Goal: Task Accomplishment & Management: Manage account settings

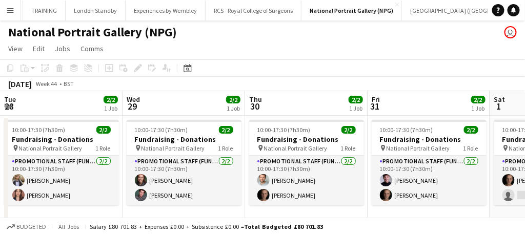
scroll to position [0, 384]
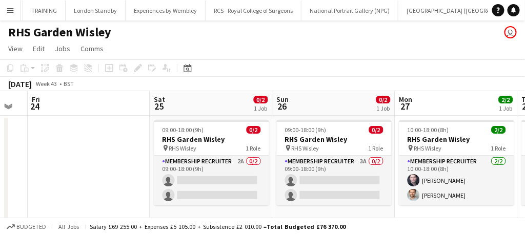
scroll to position [0, 383]
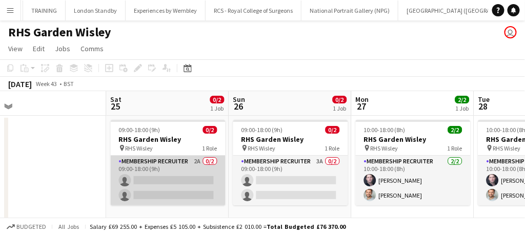
click at [196, 187] on app-card-role "Membership Recruiter 2A 0/2 09:00-18:00 (9h) single-neutral-actions single-neut…" at bounding box center [168, 181] width 115 height 50
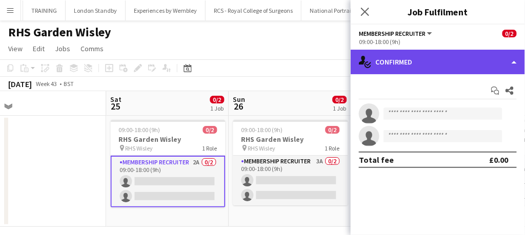
click at [409, 60] on div "single-neutral-actions-check-2 Confirmed" at bounding box center [437, 62] width 174 height 25
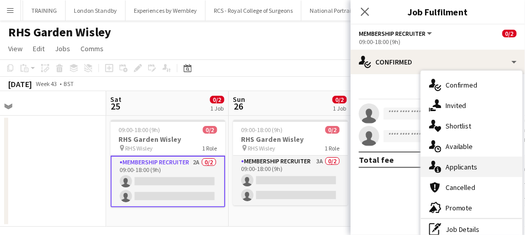
click at [443, 168] on div "single-neutral-actions-information Applicants" at bounding box center [471, 167] width 101 height 20
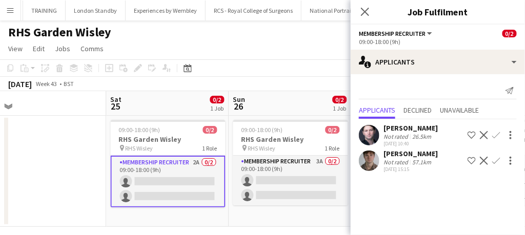
click at [495, 157] on app-icon "Confirm" at bounding box center [496, 161] width 8 height 8
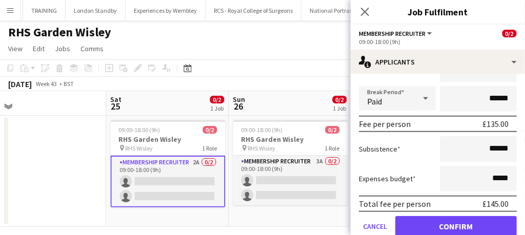
scroll to position [160, 0]
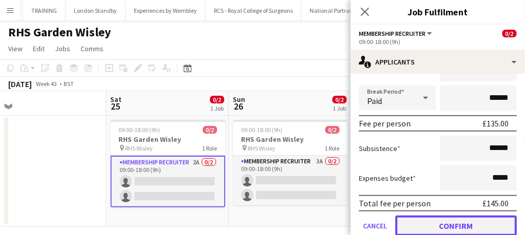
click at [439, 224] on button "Confirm" at bounding box center [455, 226] width 121 height 20
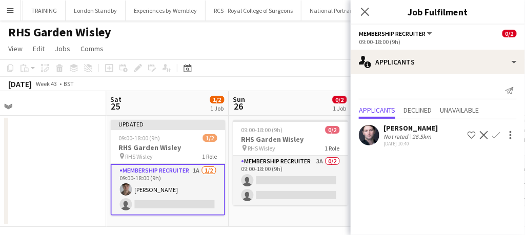
scroll to position [0, 0]
click at [367, 11] on icon "Close pop-in" at bounding box center [365, 12] width 10 height 10
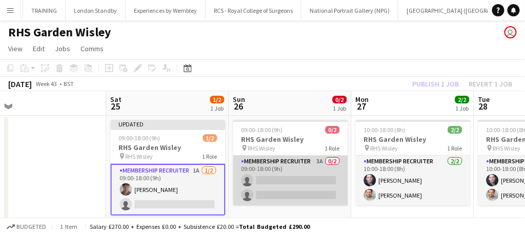
click at [324, 183] on app-card-role "Membership Recruiter 3A 0/2 09:00-18:00 (9h) single-neutral-actions single-neut…" at bounding box center [290, 181] width 115 height 50
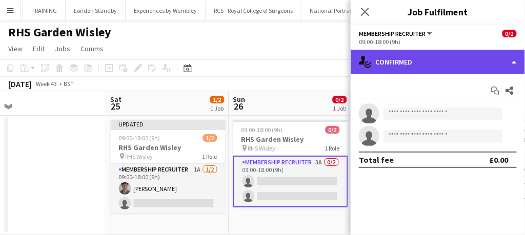
click at [417, 55] on div "single-neutral-actions-check-2 Confirmed" at bounding box center [437, 62] width 174 height 25
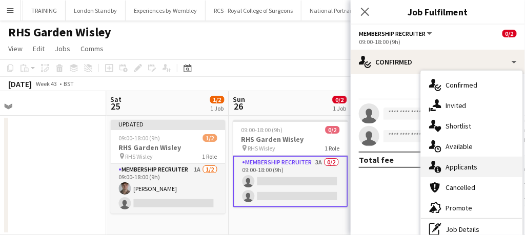
click at [447, 170] on span "Applicants" at bounding box center [461, 166] width 32 height 9
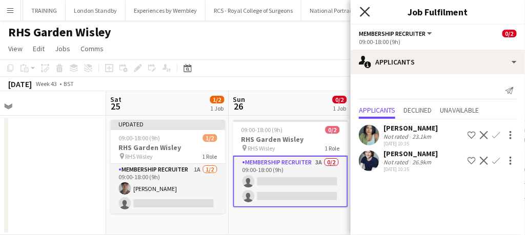
click at [365, 8] on icon "Close pop-in" at bounding box center [365, 12] width 10 height 10
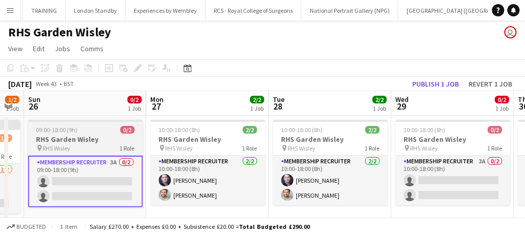
scroll to position [0, 427]
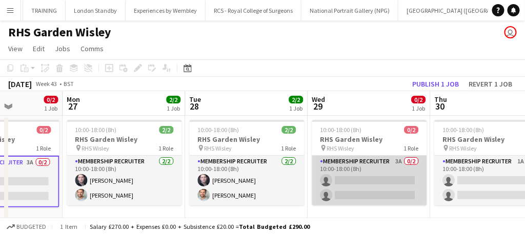
click at [367, 188] on app-card-role "Membership Recruiter 3A 0/2 10:00-18:00 (8h) single-neutral-actions single-neut…" at bounding box center [369, 181] width 115 height 50
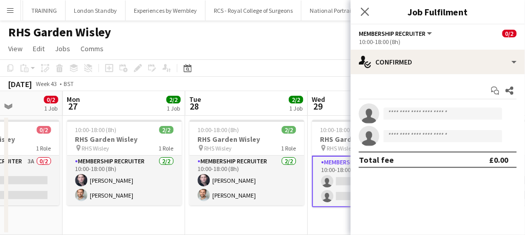
click at [339, 184] on app-card-role "Membership Recruiter 3A 0/2 10:00-18:00 (8h) single-neutral-actions single-neut…" at bounding box center [369, 182] width 115 height 52
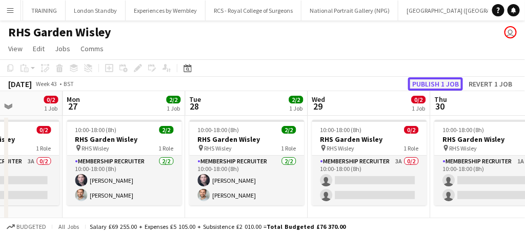
click at [440, 79] on button "Publish 1 job" at bounding box center [435, 83] width 55 height 13
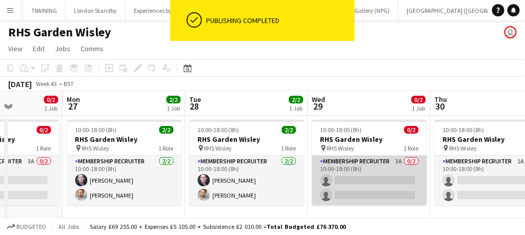
click at [360, 188] on app-card-role "Membership Recruiter 3A 0/2 10:00-18:00 (8h) single-neutral-actions single-neut…" at bounding box center [369, 181] width 115 height 50
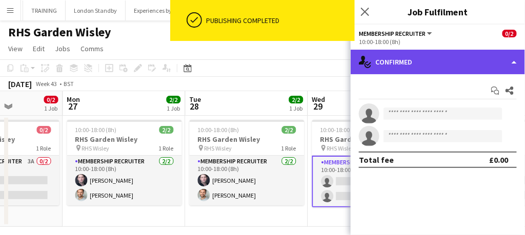
click at [429, 64] on div "single-neutral-actions-check-2 Confirmed" at bounding box center [437, 62] width 174 height 25
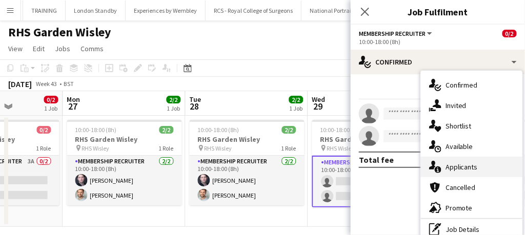
click at [447, 163] on span "Applicants" at bounding box center [461, 166] width 32 height 9
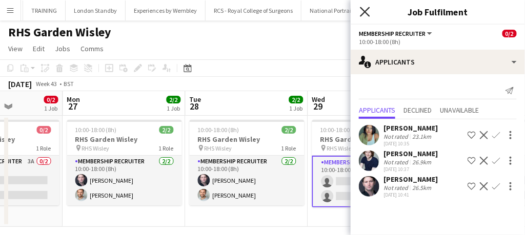
click at [367, 8] on icon "Close pop-in" at bounding box center [365, 12] width 10 height 10
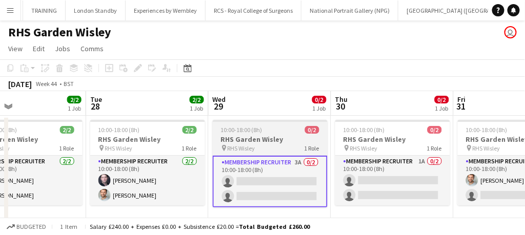
scroll to position [0, 287]
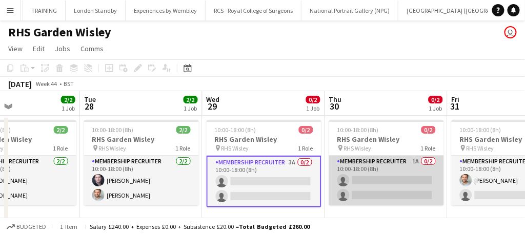
click at [382, 181] on app-card-role "Membership Recruiter 1A 0/2 10:00-18:00 (8h) single-neutral-actions single-neut…" at bounding box center [386, 181] width 115 height 50
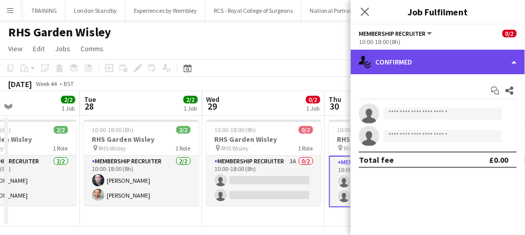
click at [419, 59] on div "single-neutral-actions-check-2 Confirmed" at bounding box center [437, 62] width 174 height 25
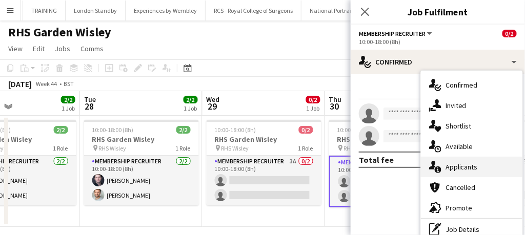
click at [451, 171] on span "Applicants" at bounding box center [461, 166] width 32 height 9
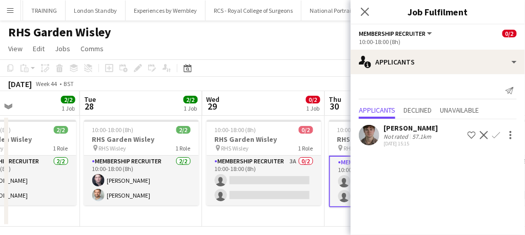
click at [493, 138] on app-icon "Confirm" at bounding box center [496, 135] width 8 height 8
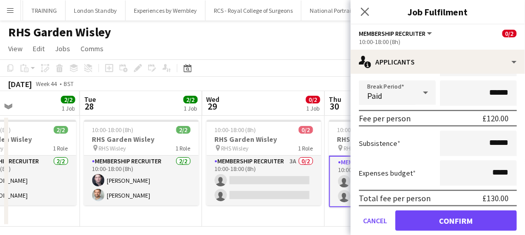
scroll to position [140, 0]
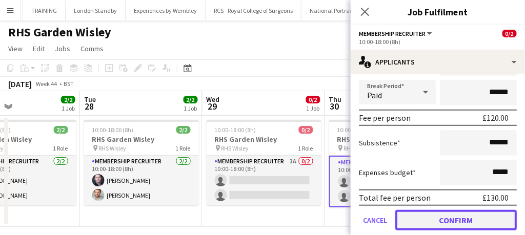
click at [438, 225] on button "Confirm" at bounding box center [455, 220] width 121 height 20
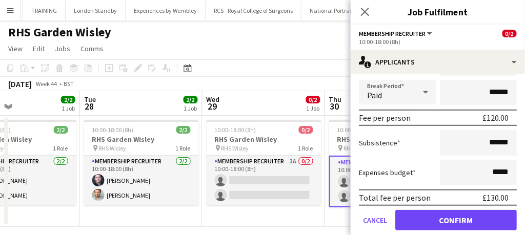
scroll to position [0, 0]
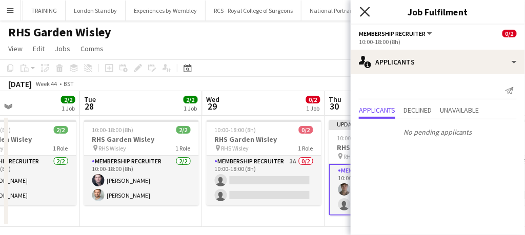
click at [366, 7] on icon "Close pop-in" at bounding box center [365, 12] width 10 height 10
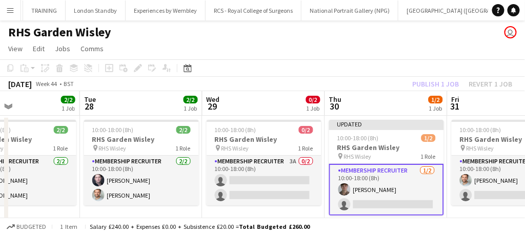
click at [387, 200] on app-card-role "Membership Recruiter [DATE] 10:00-18:00 (8h) [PERSON_NAME] single-neutral-actio…" at bounding box center [386, 190] width 115 height 52
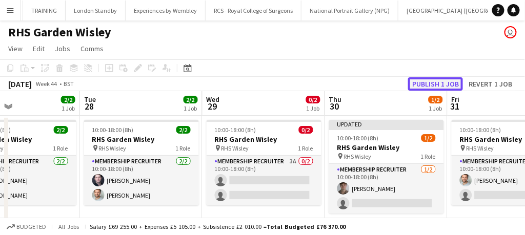
click at [439, 81] on button "Publish 1 job" at bounding box center [435, 83] width 55 height 13
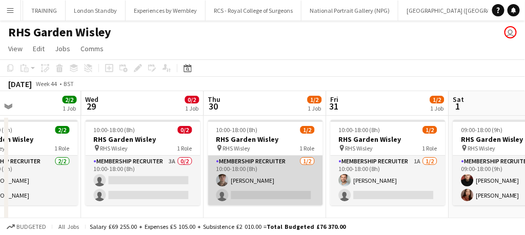
scroll to position [0, 410]
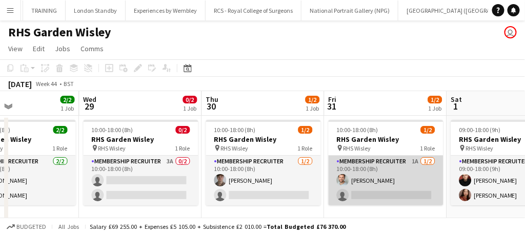
click at [383, 181] on app-card-role "Membership Recruiter 1A [DATE] 10:00-18:00 (8h) [PERSON_NAME] single-neutral-ac…" at bounding box center [385, 181] width 115 height 50
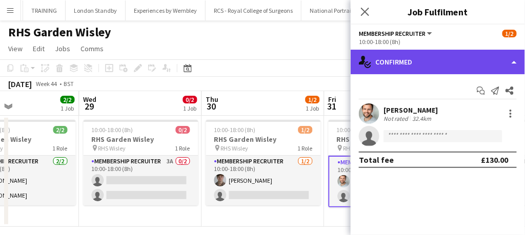
click at [445, 54] on div "single-neutral-actions-check-2 Confirmed" at bounding box center [437, 62] width 174 height 25
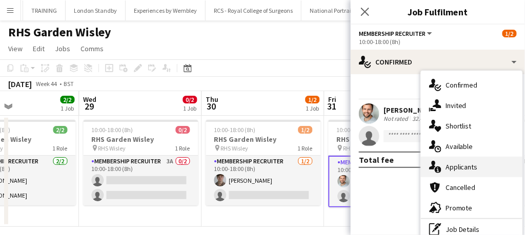
click at [473, 163] on span "Applicants" at bounding box center [461, 166] width 32 height 9
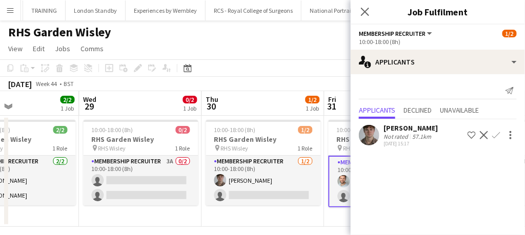
scroll to position [6, 0]
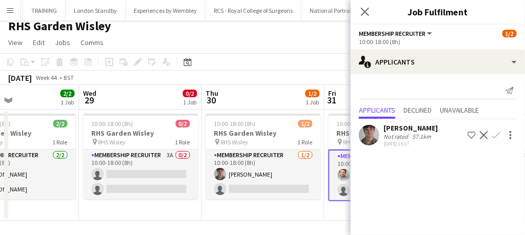
click at [497, 131] on app-icon "Confirm" at bounding box center [496, 135] width 8 height 8
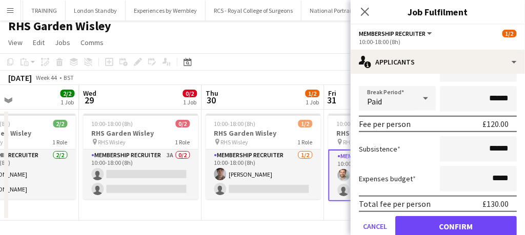
scroll to position [135, 0]
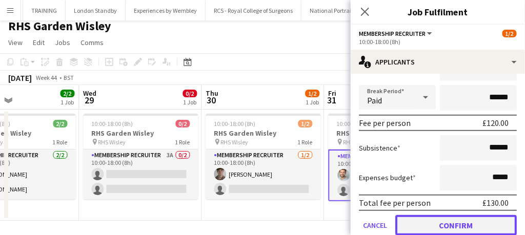
click at [446, 224] on button "Confirm" at bounding box center [455, 225] width 121 height 20
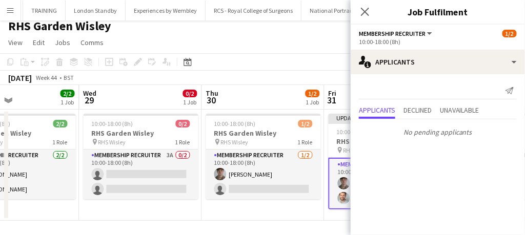
scroll to position [0, 0]
click at [367, 10] on icon at bounding box center [365, 12] width 10 height 10
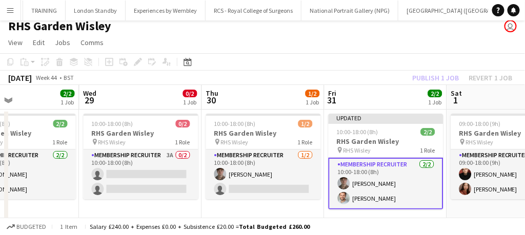
click at [409, 196] on app-card-role "Membership Recruiter [DATE] 10:00-18:00 (8h) [PERSON_NAME] [PERSON_NAME]" at bounding box center [385, 184] width 115 height 52
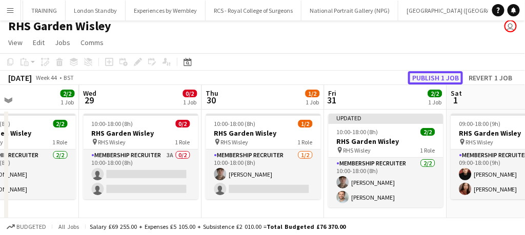
click at [439, 81] on button "Publish 1 job" at bounding box center [435, 77] width 55 height 13
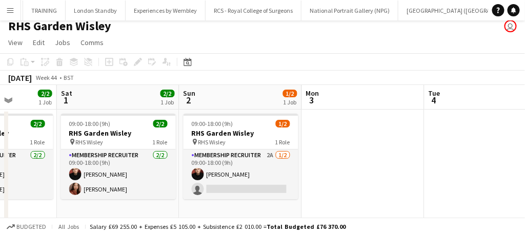
scroll to position [0, 269]
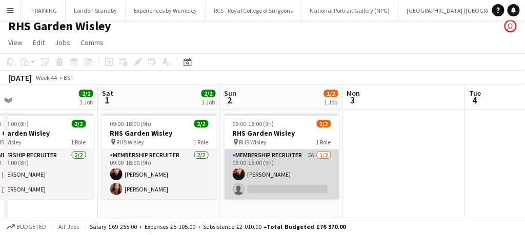
click at [316, 172] on app-card-role "Membership Recruiter 2A [DATE] 09:00-18:00 (9h) [PERSON_NAME] single-neutral-ac…" at bounding box center [281, 175] width 115 height 50
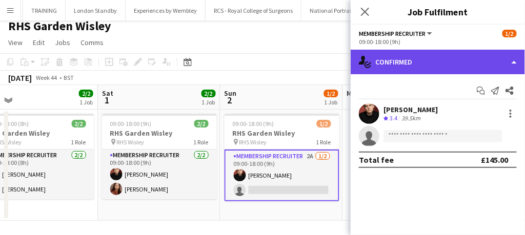
click at [413, 55] on div "single-neutral-actions-check-2 Confirmed" at bounding box center [437, 62] width 174 height 25
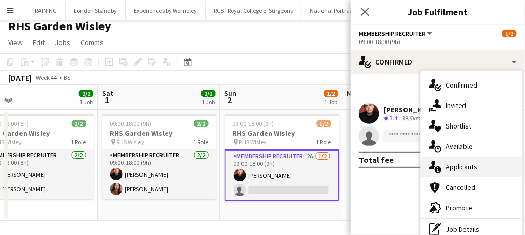
click at [456, 164] on span "Applicants" at bounding box center [461, 166] width 32 height 9
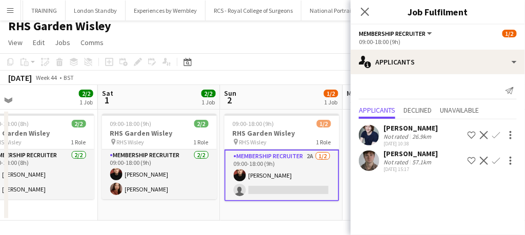
click at [496, 134] on app-icon "Confirm" at bounding box center [496, 135] width 8 height 8
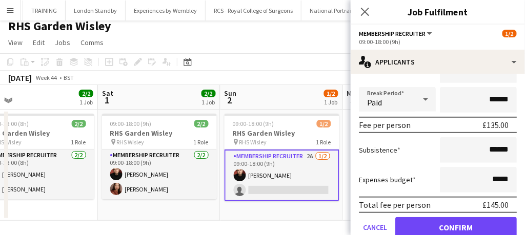
scroll to position [178, 0]
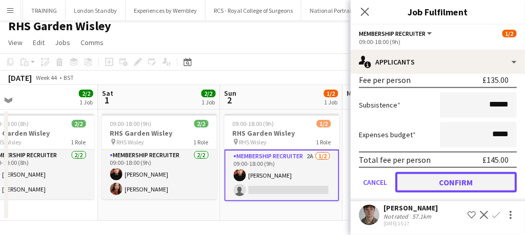
click at [449, 175] on button "Confirm" at bounding box center [455, 182] width 121 height 20
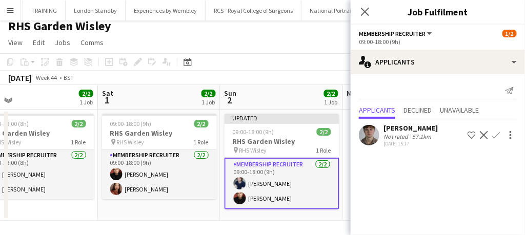
scroll to position [0, 0]
click at [367, 14] on icon at bounding box center [365, 12] width 10 height 10
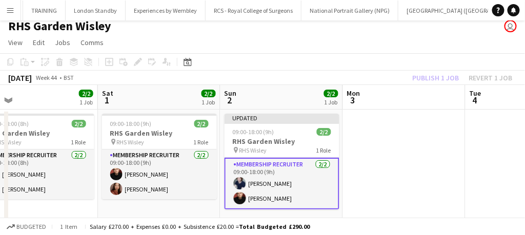
click at [307, 179] on app-card-role "Membership Recruiter [DATE] 09:00-18:00 (9h) [PERSON_NAME] [PERSON_NAME]" at bounding box center [281, 184] width 115 height 52
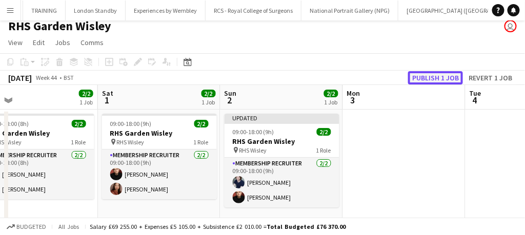
click at [429, 80] on button "Publish 1 job" at bounding box center [435, 77] width 55 height 13
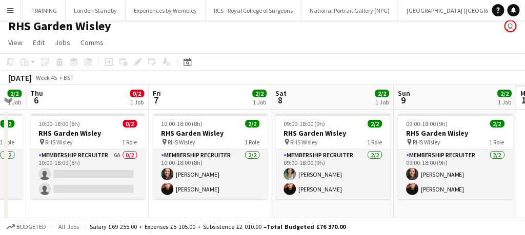
scroll to position [0, 258]
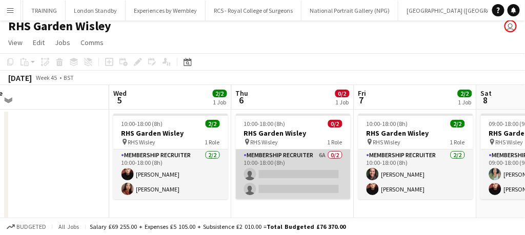
click at [294, 184] on app-card-role "Membership Recruiter 6A 0/2 10:00-18:00 (8h) single-neutral-actions single-neut…" at bounding box center [293, 175] width 115 height 50
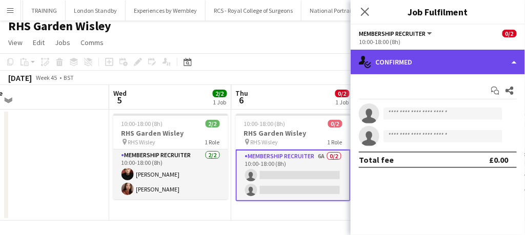
click at [394, 64] on div "single-neutral-actions-check-2 Confirmed" at bounding box center [437, 62] width 174 height 25
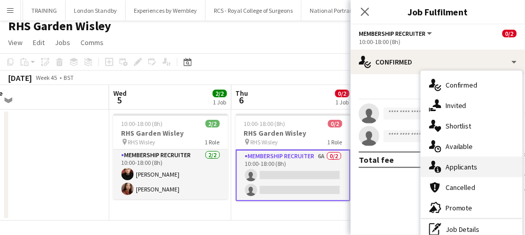
click at [455, 169] on span "Applicants" at bounding box center [461, 166] width 32 height 9
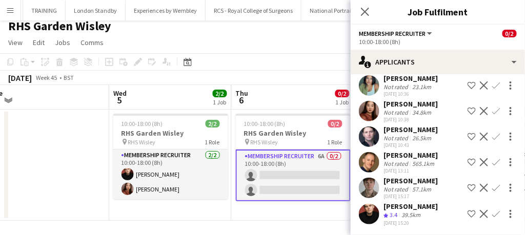
scroll to position [50, 0]
click at [492, 214] on app-icon "Confirm" at bounding box center [496, 214] width 8 height 8
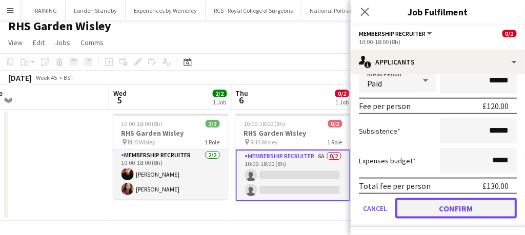
click at [476, 205] on button "Confirm" at bounding box center [455, 208] width 121 height 20
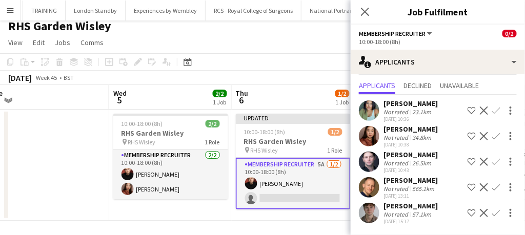
scroll to position [24, 0]
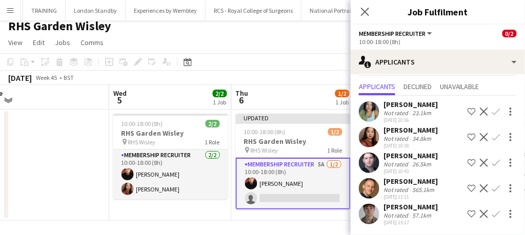
click at [492, 185] on app-icon "Confirm" at bounding box center [496, 188] width 8 height 8
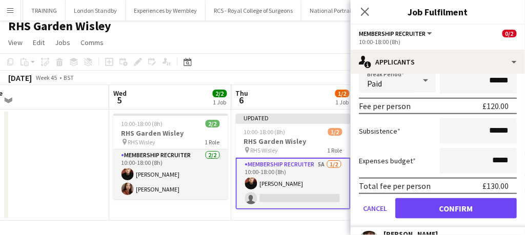
scroll to position [248, 0]
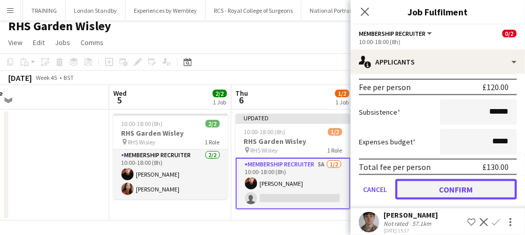
click at [463, 186] on button "Confirm" at bounding box center [455, 189] width 121 height 20
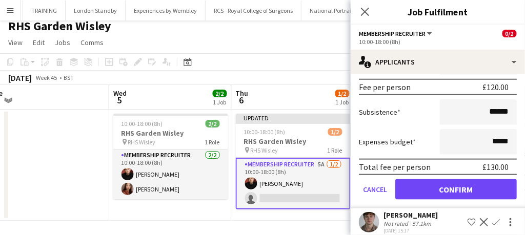
scroll to position [0, 0]
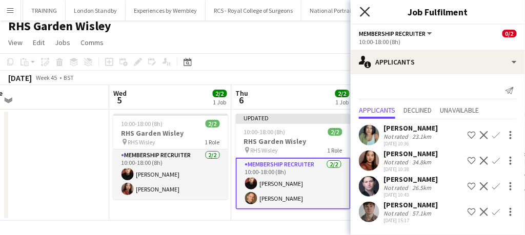
click at [365, 12] on icon at bounding box center [365, 12] width 10 height 10
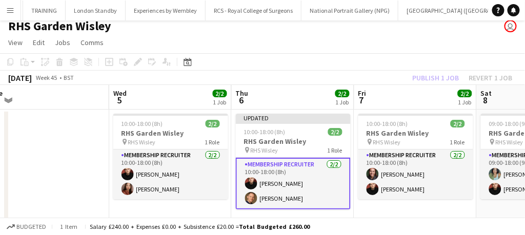
click at [314, 188] on app-card-role "Membership Recruiter [DATE] 10:00-18:00 (8h) [PERSON_NAME] [PERSON_NAME]" at bounding box center [293, 184] width 115 height 52
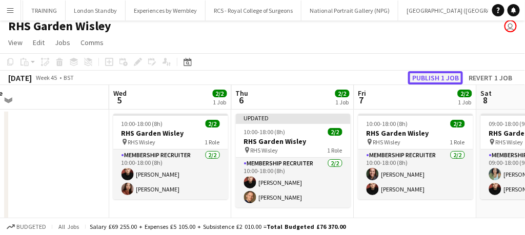
click at [437, 79] on button "Publish 1 job" at bounding box center [435, 77] width 55 height 13
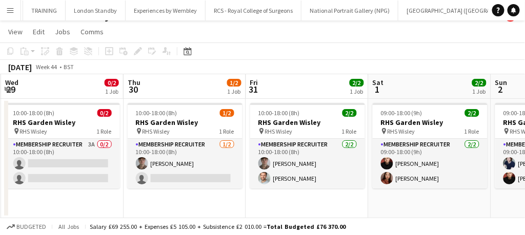
scroll to position [0, 244]
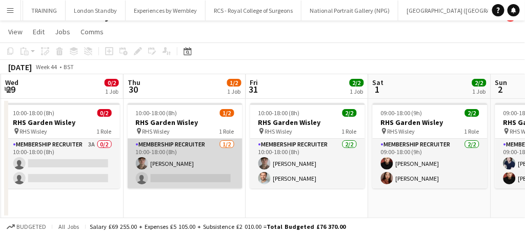
click at [202, 160] on app-card-role "Membership Recruiter [DATE] 10:00-18:00 (8h) [PERSON_NAME] single-neutral-actio…" at bounding box center [185, 164] width 115 height 50
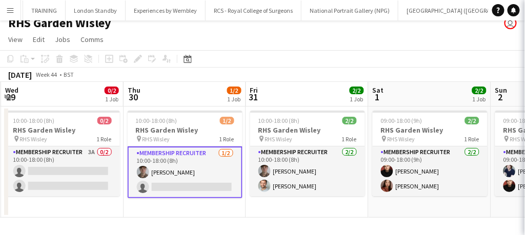
scroll to position [9, 0]
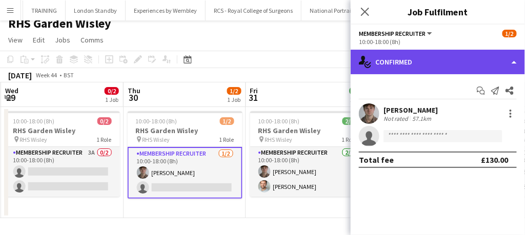
click at [397, 58] on div "single-neutral-actions-check-2 Confirmed" at bounding box center [437, 62] width 174 height 25
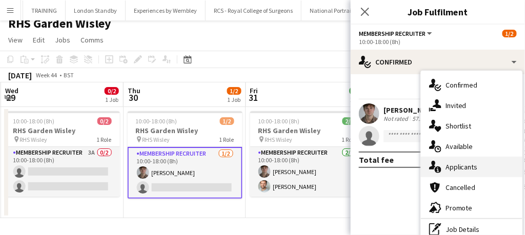
click at [442, 165] on div "single-neutral-actions-information Applicants" at bounding box center [471, 167] width 101 height 20
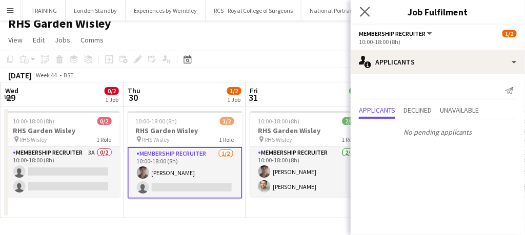
click at [363, 18] on app-icon "Close pop-in" at bounding box center [365, 12] width 15 height 15
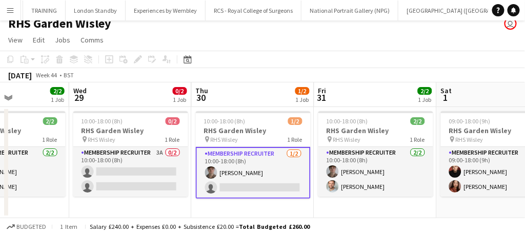
scroll to position [0, 298]
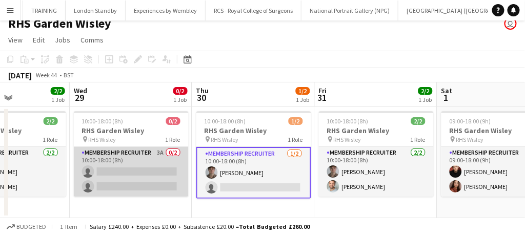
click at [135, 170] on app-card-role "Membership Recruiter 3A 0/2 10:00-18:00 (8h) single-neutral-actions single-neut…" at bounding box center [131, 172] width 115 height 50
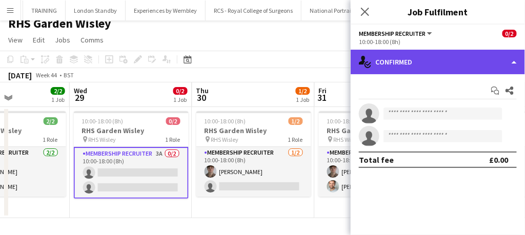
click at [439, 60] on div "single-neutral-actions-check-2 Confirmed" at bounding box center [437, 62] width 174 height 25
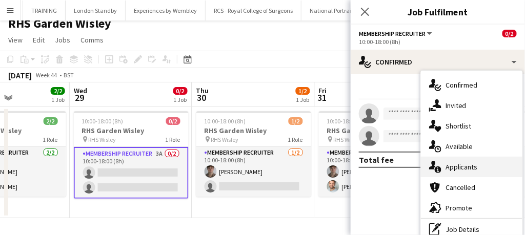
click at [454, 160] on div "single-neutral-actions-information Applicants" at bounding box center [471, 167] width 101 height 20
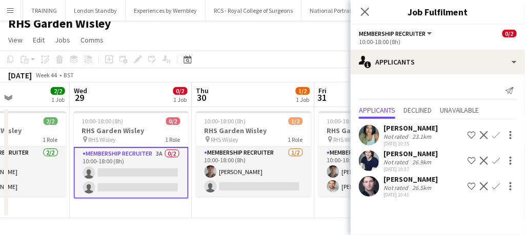
click at [491, 160] on button "Confirm" at bounding box center [496, 161] width 12 height 12
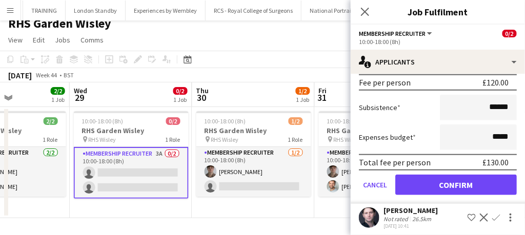
scroll to position [201, 0]
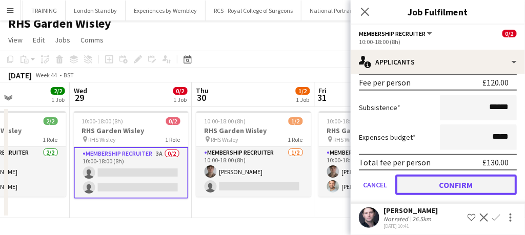
click at [435, 182] on button "Confirm" at bounding box center [455, 185] width 121 height 20
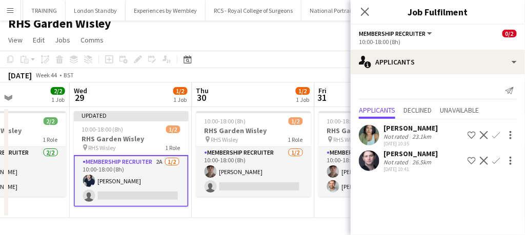
scroll to position [0, 0]
click at [495, 160] on app-icon "Confirm" at bounding box center [496, 161] width 8 height 8
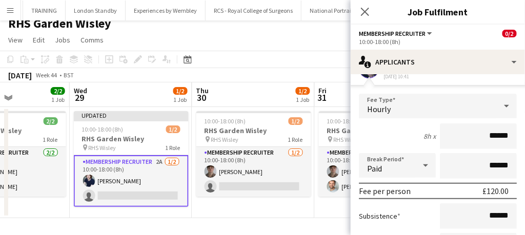
scroll to position [167, 0]
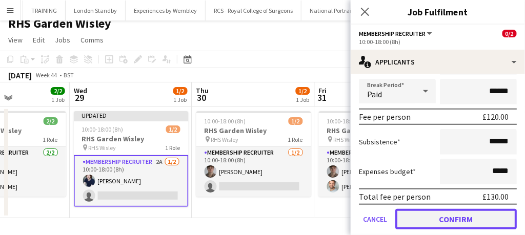
click at [435, 218] on button "Confirm" at bounding box center [455, 219] width 121 height 20
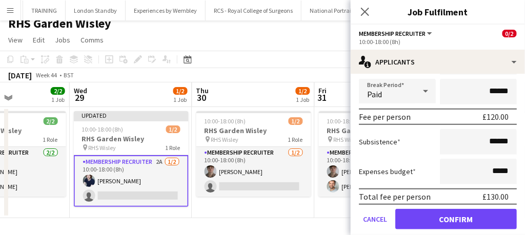
scroll to position [0, 0]
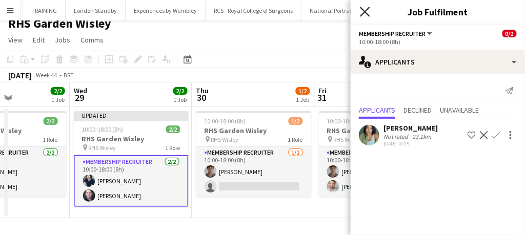
click at [363, 13] on icon "Close pop-in" at bounding box center [365, 12] width 10 height 10
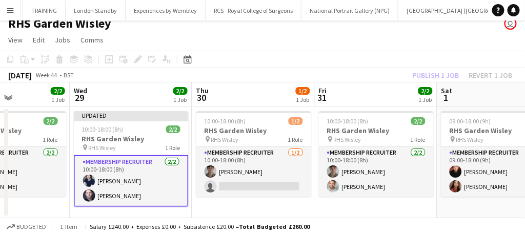
click at [147, 187] on app-card-role "Membership Recruiter [DATE] 10:00-18:00 (8h) [PERSON_NAME] [PERSON_NAME]" at bounding box center [131, 181] width 115 height 52
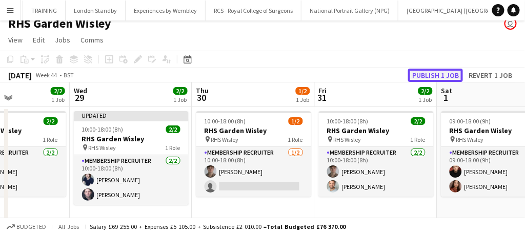
click at [417, 75] on button "Publish 1 job" at bounding box center [435, 75] width 55 height 13
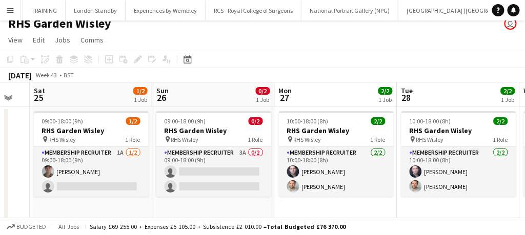
scroll to position [0, 215]
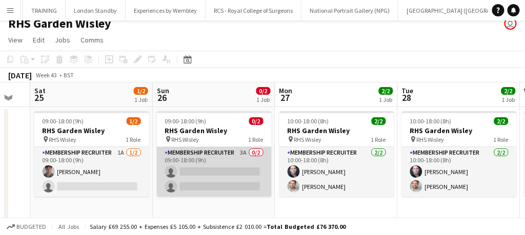
click at [239, 183] on app-card-role "Membership Recruiter 3A 0/2 09:00-18:00 (9h) single-neutral-actions single-neut…" at bounding box center [214, 172] width 115 height 50
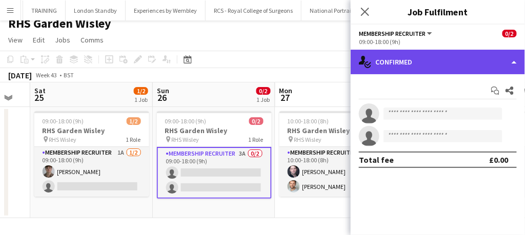
click at [409, 65] on div "single-neutral-actions-check-2 Confirmed" at bounding box center [437, 62] width 174 height 25
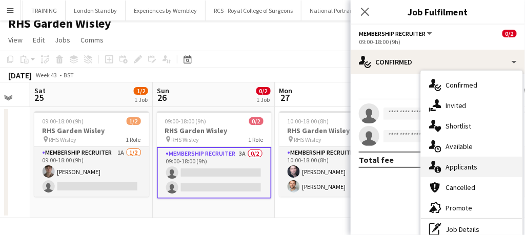
click at [451, 167] on span "Applicants" at bounding box center [461, 166] width 32 height 9
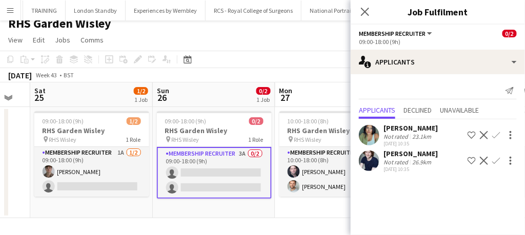
click at [502, 133] on button "Confirm" at bounding box center [496, 135] width 12 height 12
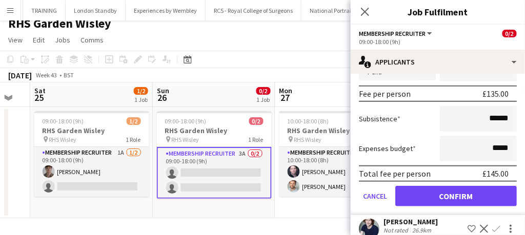
scroll to position [164, 0]
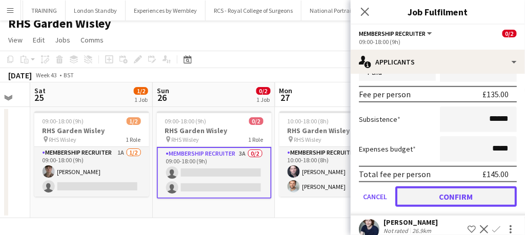
click at [451, 197] on button "Confirm" at bounding box center [455, 196] width 121 height 20
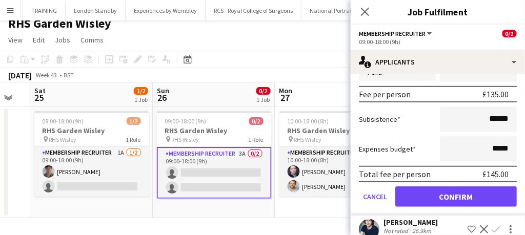
scroll to position [0, 0]
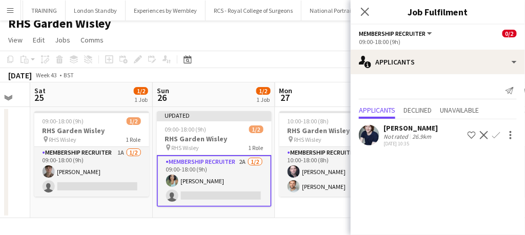
click at [495, 137] on app-icon "Confirm" at bounding box center [496, 135] width 8 height 8
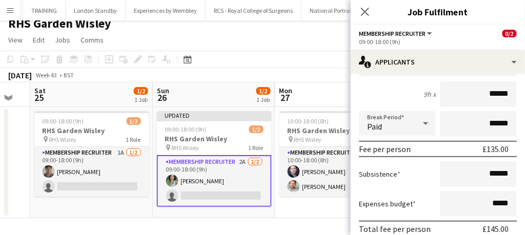
click at [388, 228] on div "Total fee per person" at bounding box center [395, 229] width 72 height 10
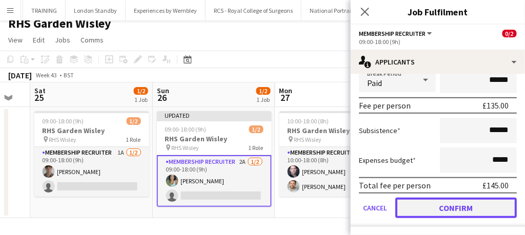
click at [453, 208] on button "Confirm" at bounding box center [455, 208] width 121 height 20
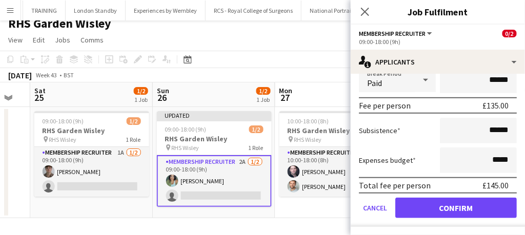
scroll to position [0, 0]
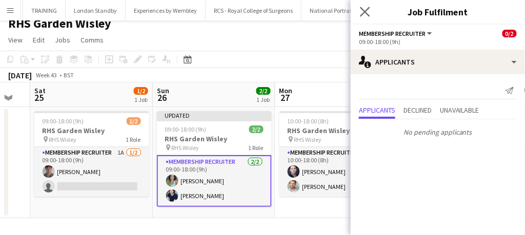
click at [369, 12] on icon "Close pop-in" at bounding box center [365, 12] width 10 height 10
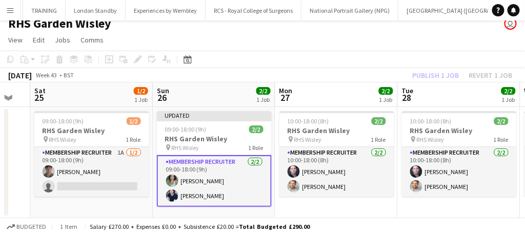
click at [253, 191] on app-card-role "Membership Recruiter [DATE] 09:00-18:00 (9h) [PERSON_NAME] [PERSON_NAME]" at bounding box center [214, 181] width 115 height 52
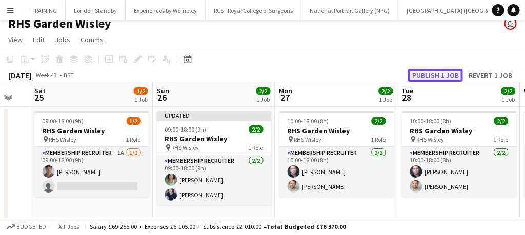
click at [435, 76] on button "Publish 1 job" at bounding box center [435, 75] width 55 height 13
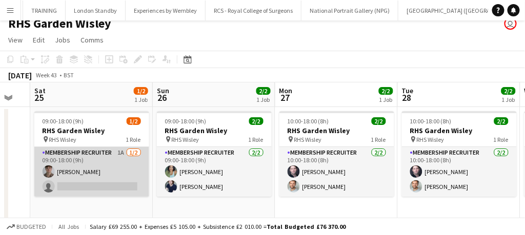
click at [89, 161] on app-card-role "Membership Recruiter 1A [DATE] 09:00-18:00 (9h) [PERSON_NAME] single-neutral-ac…" at bounding box center [91, 172] width 115 height 50
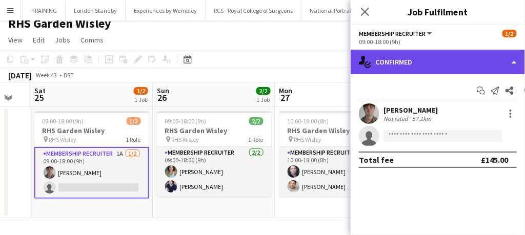
click at [408, 60] on div "single-neutral-actions-check-2 Confirmed" at bounding box center [437, 62] width 174 height 25
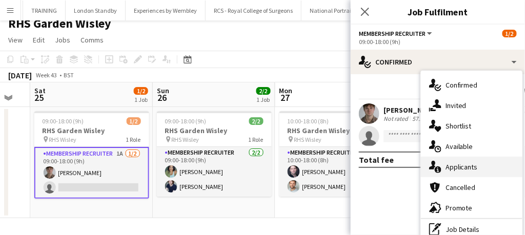
click at [462, 167] on span "Applicants" at bounding box center [461, 166] width 32 height 9
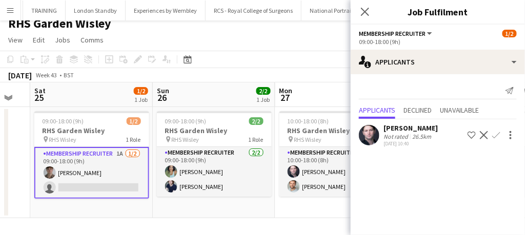
click at [495, 137] on app-icon "Confirm" at bounding box center [496, 135] width 8 height 8
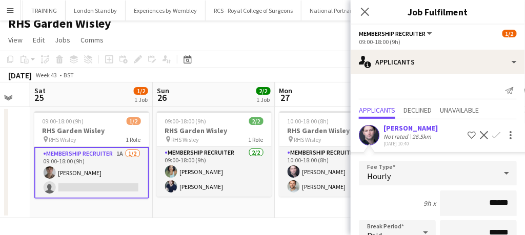
scroll to position [153, 0]
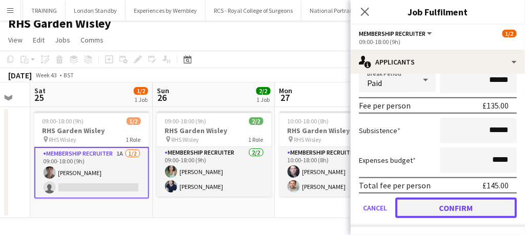
click at [426, 208] on button "Confirm" at bounding box center [455, 208] width 121 height 20
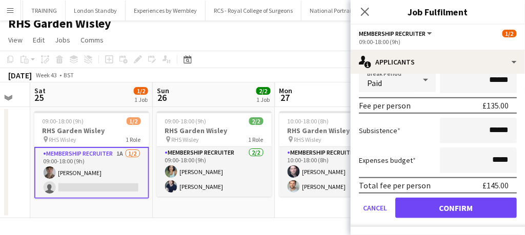
scroll to position [0, 0]
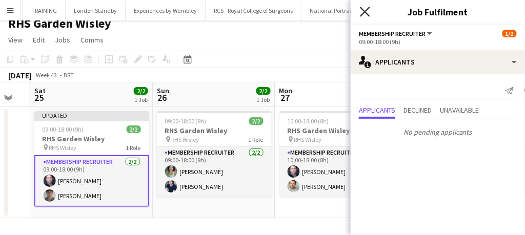
click at [366, 11] on icon at bounding box center [365, 12] width 10 height 10
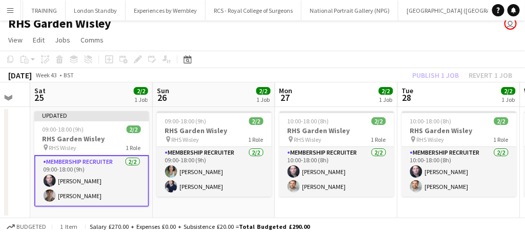
click at [126, 191] on app-card-role "Membership Recruiter [DATE] 09:00-18:00 (9h) [PERSON_NAME] [PERSON_NAME]" at bounding box center [91, 181] width 115 height 52
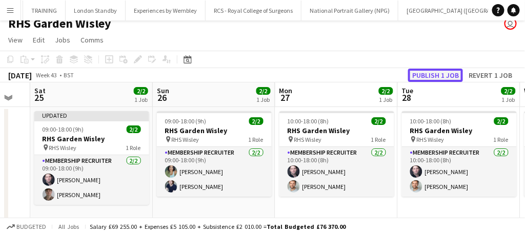
click at [439, 71] on button "Publish 1 job" at bounding box center [435, 75] width 55 height 13
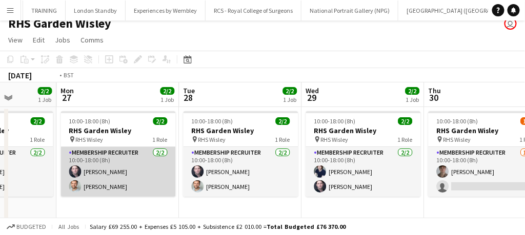
scroll to position [0, 327]
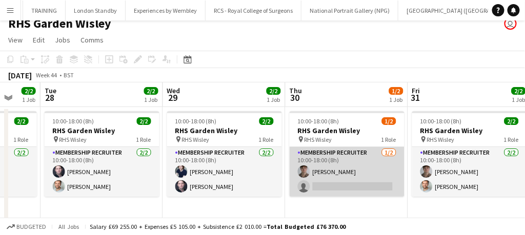
click at [357, 173] on app-card-role "Membership Recruiter [DATE] 10:00-18:00 (8h) [PERSON_NAME] single-neutral-actio…" at bounding box center [346, 172] width 115 height 50
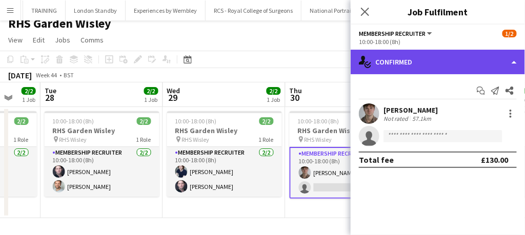
click at [414, 69] on div "single-neutral-actions-check-2 Confirmed" at bounding box center [437, 62] width 174 height 25
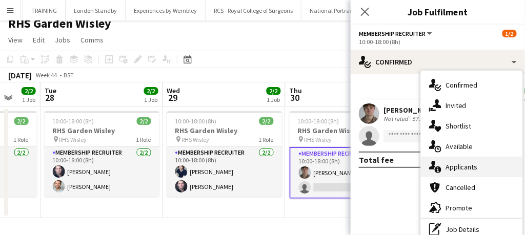
click at [454, 164] on span "Applicants" at bounding box center [461, 166] width 32 height 9
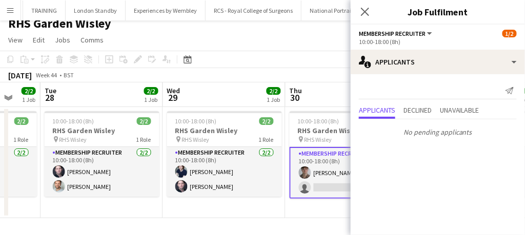
click at [364, 4] on div "Close pop-in" at bounding box center [364, 12] width 29 height 24
click at [369, 9] on icon "Close pop-in" at bounding box center [365, 12] width 10 height 10
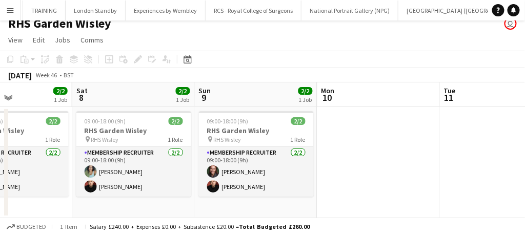
scroll to position [0, 296]
